Goal: Information Seeking & Learning: Learn about a topic

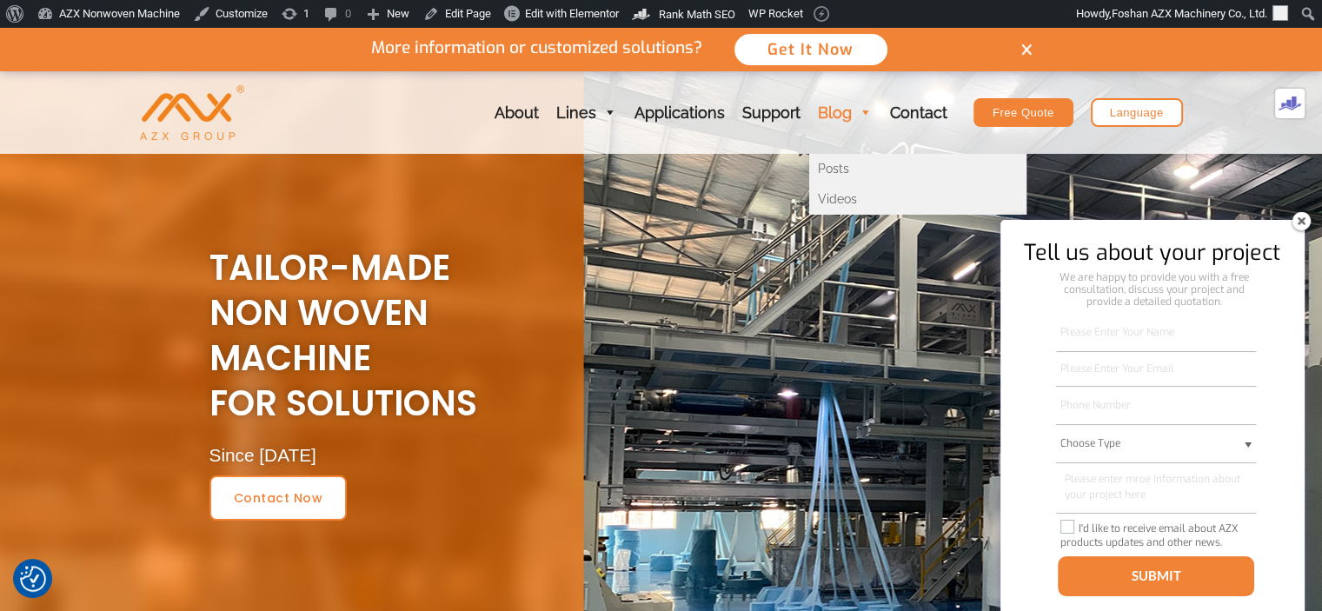
click at [827, 108] on link "Blog" at bounding box center [845, 112] width 72 height 83
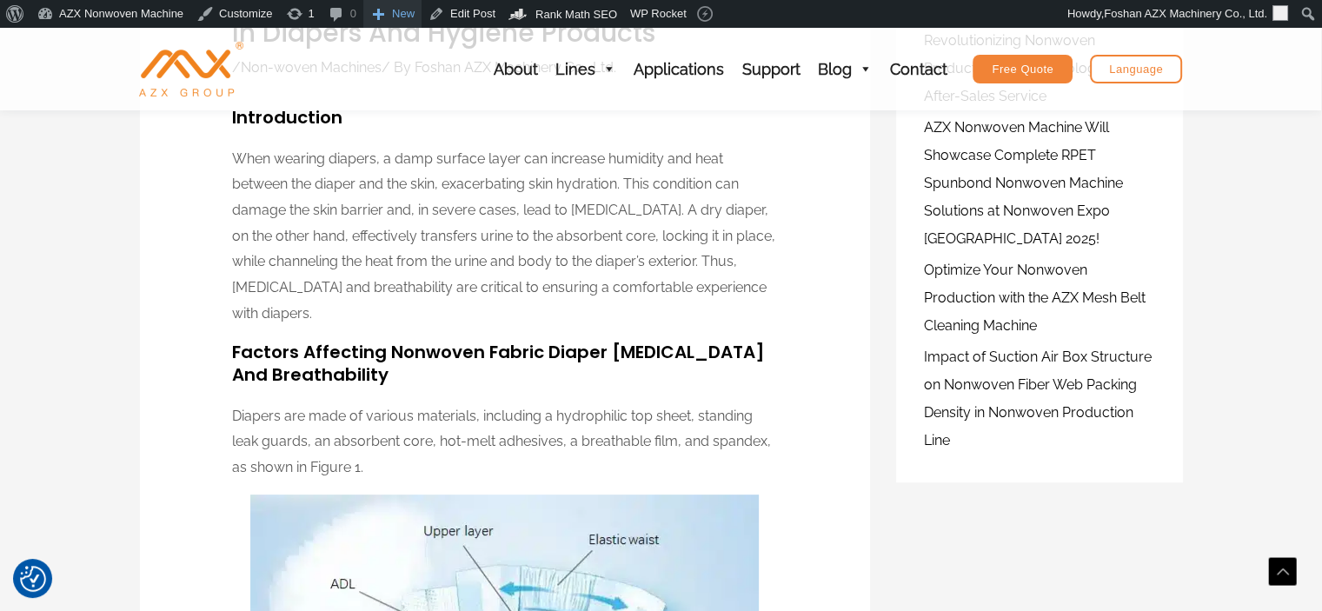
scroll to position [358, 0]
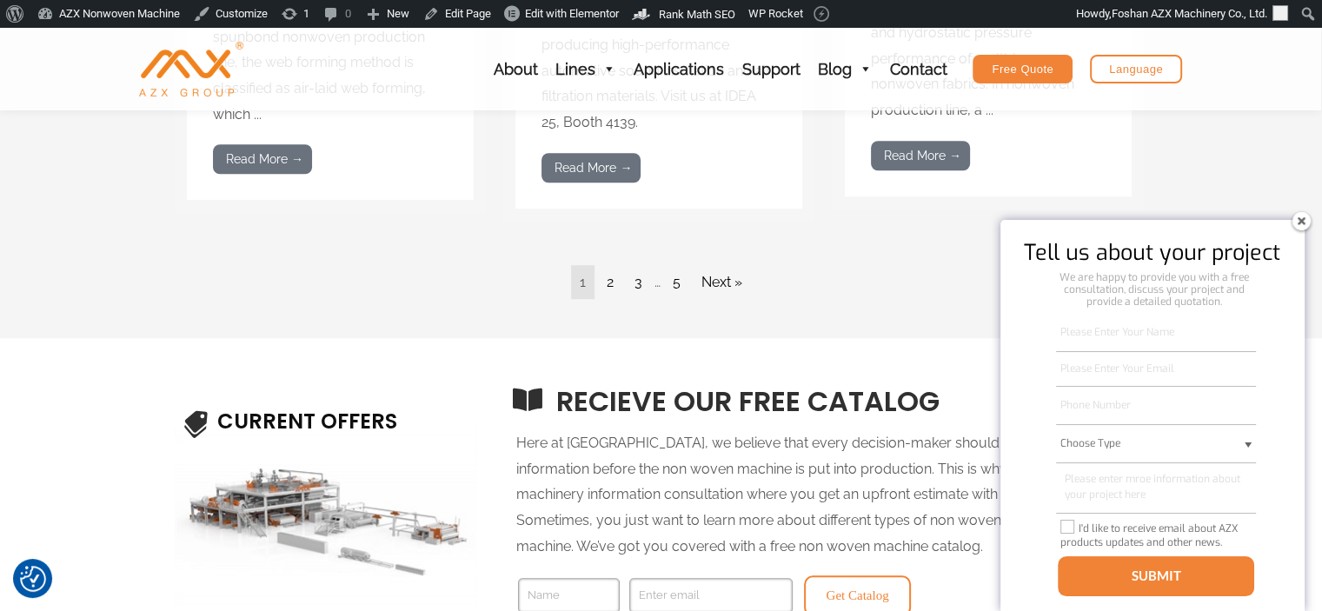
scroll to position [1375, 0]
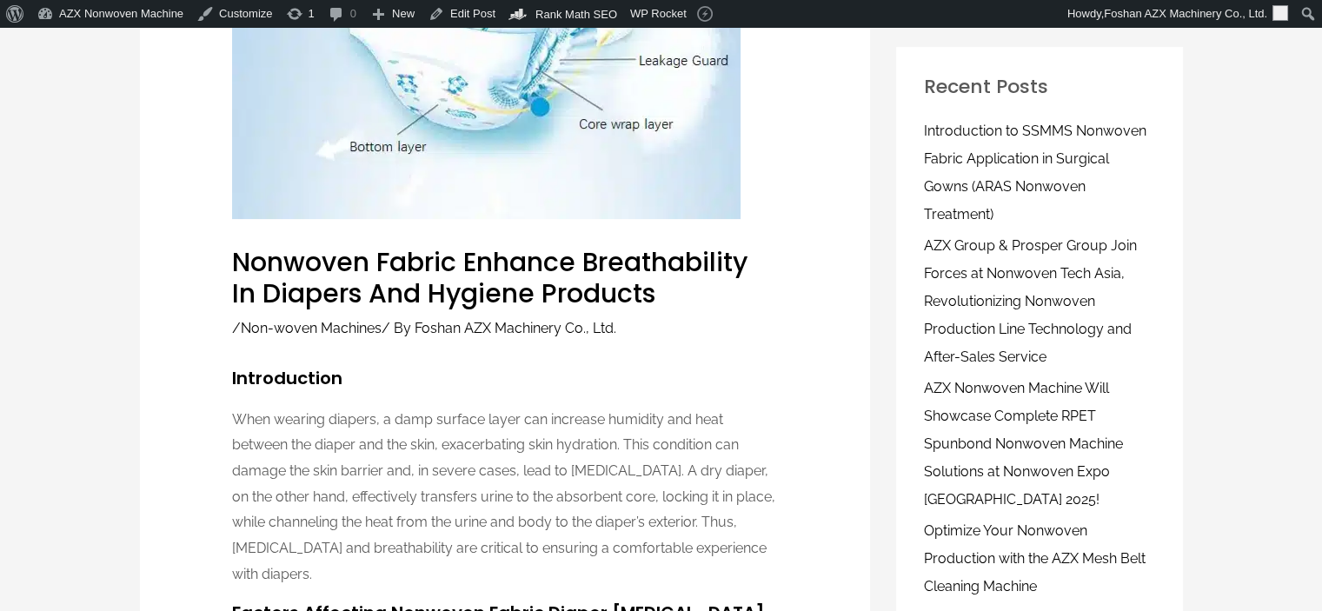
scroll to position [316, 0]
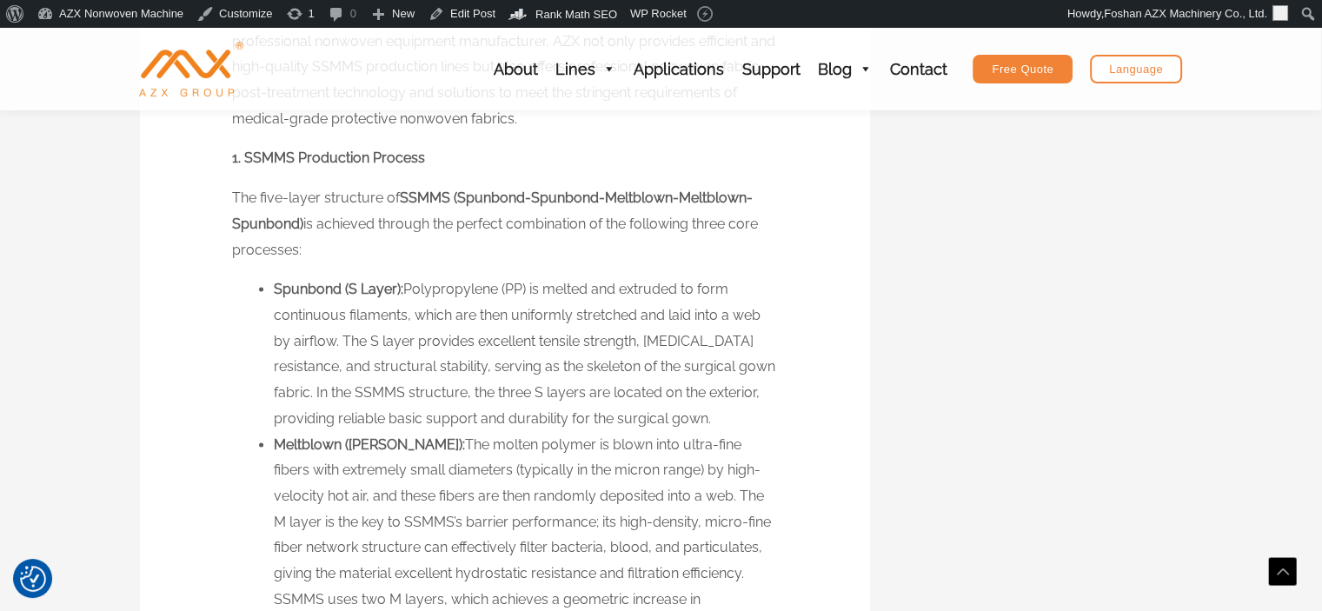
scroll to position [2230, 0]
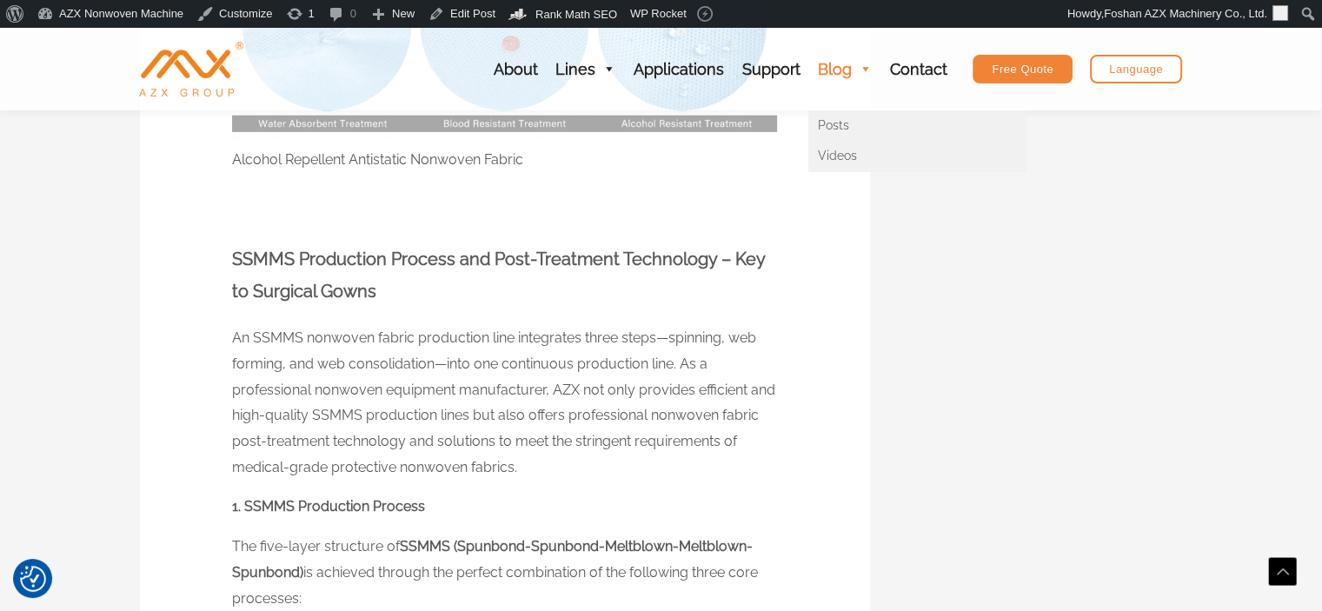
click at [851, 65] on link "Blog" at bounding box center [844, 69] width 72 height 83
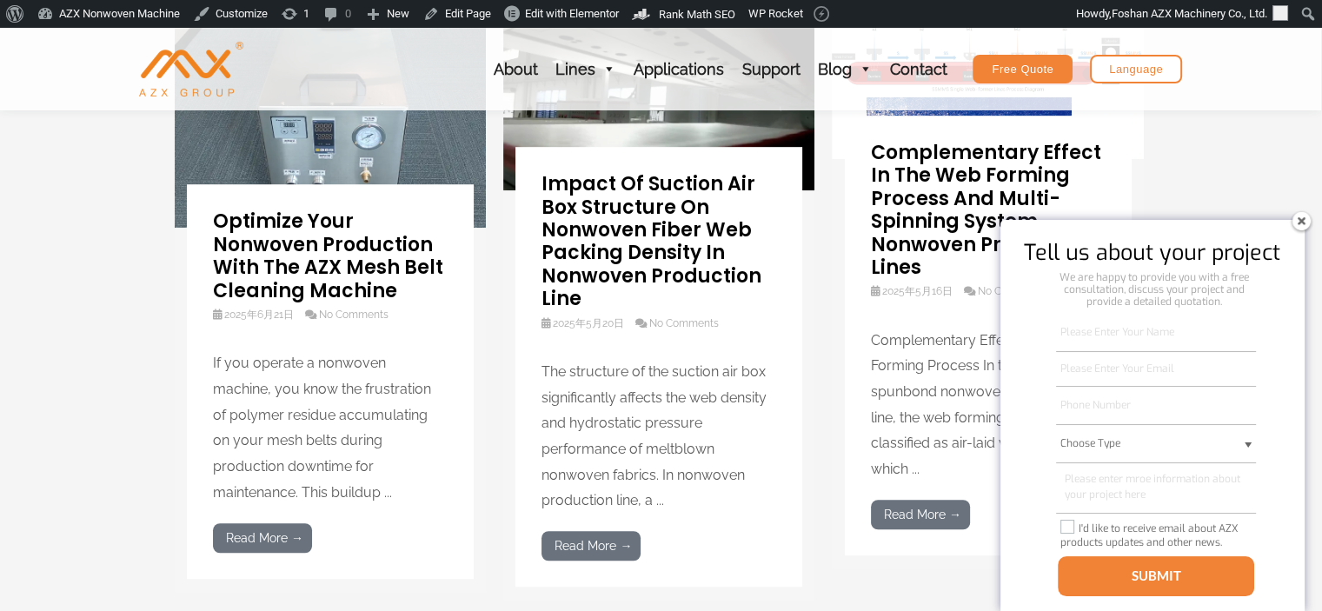
scroll to position [1022, 0]
click at [581, 531] on link "Read More →" at bounding box center [591, 545] width 99 height 30
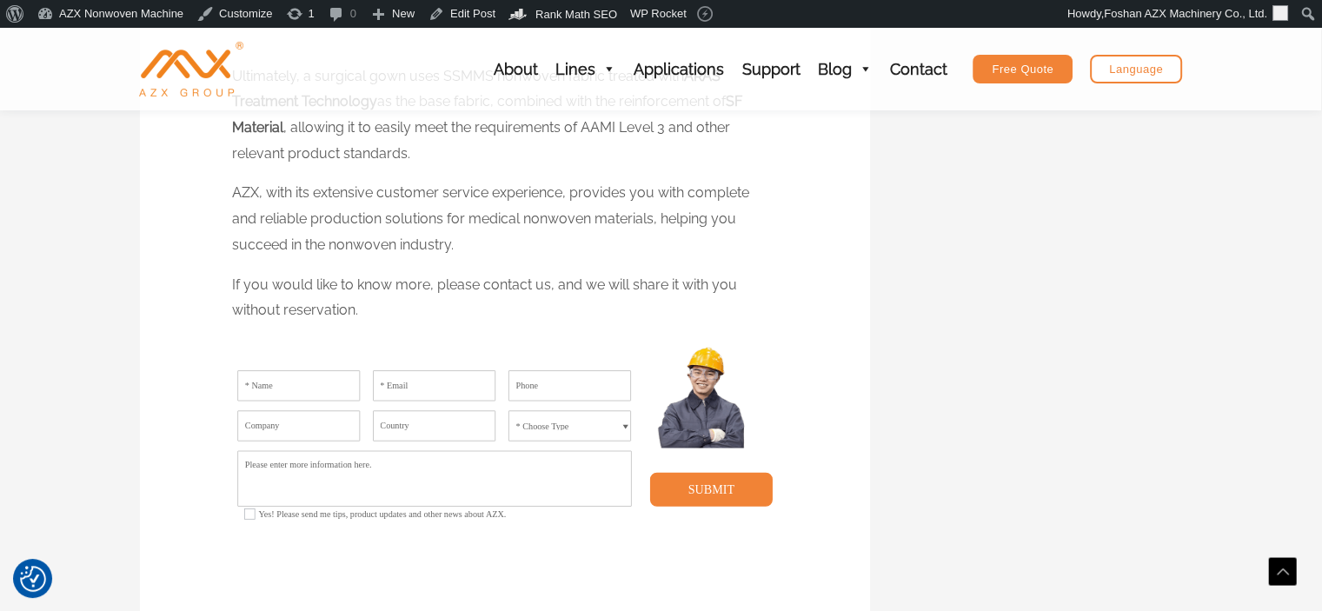
scroll to position [4888, 0]
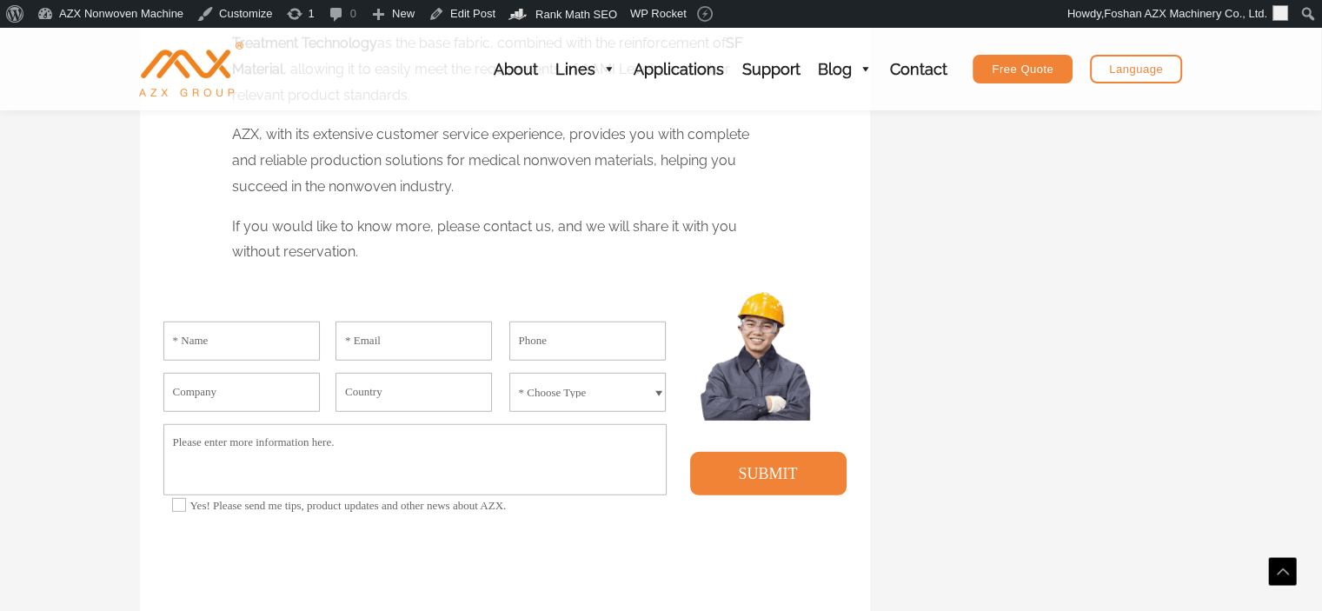
scroll to position [5000, 0]
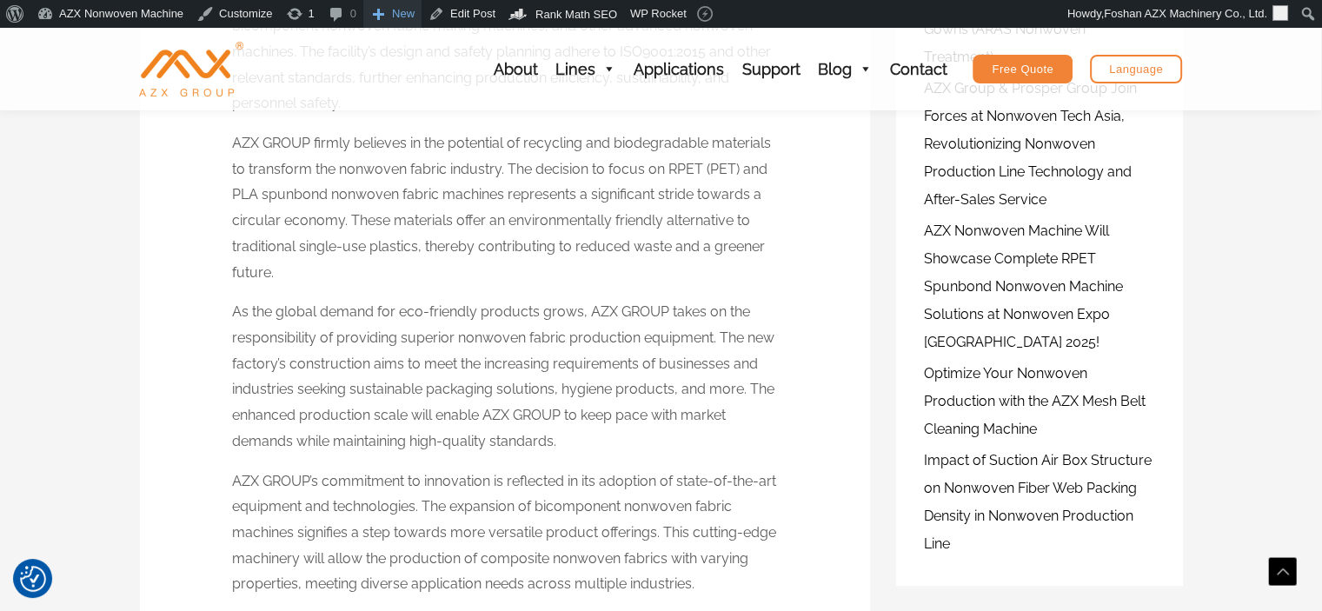
scroll to position [403, 0]
